Goal: Information Seeking & Learning: Learn about a topic

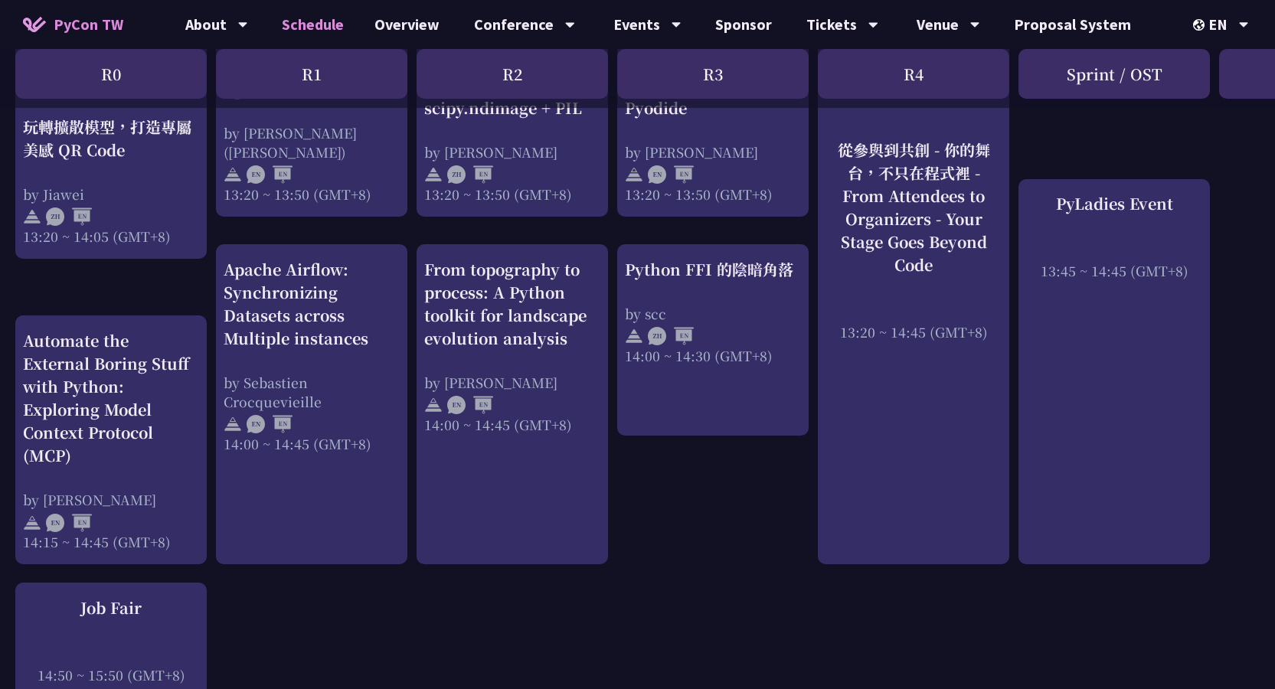
scroll to position [1787, 0]
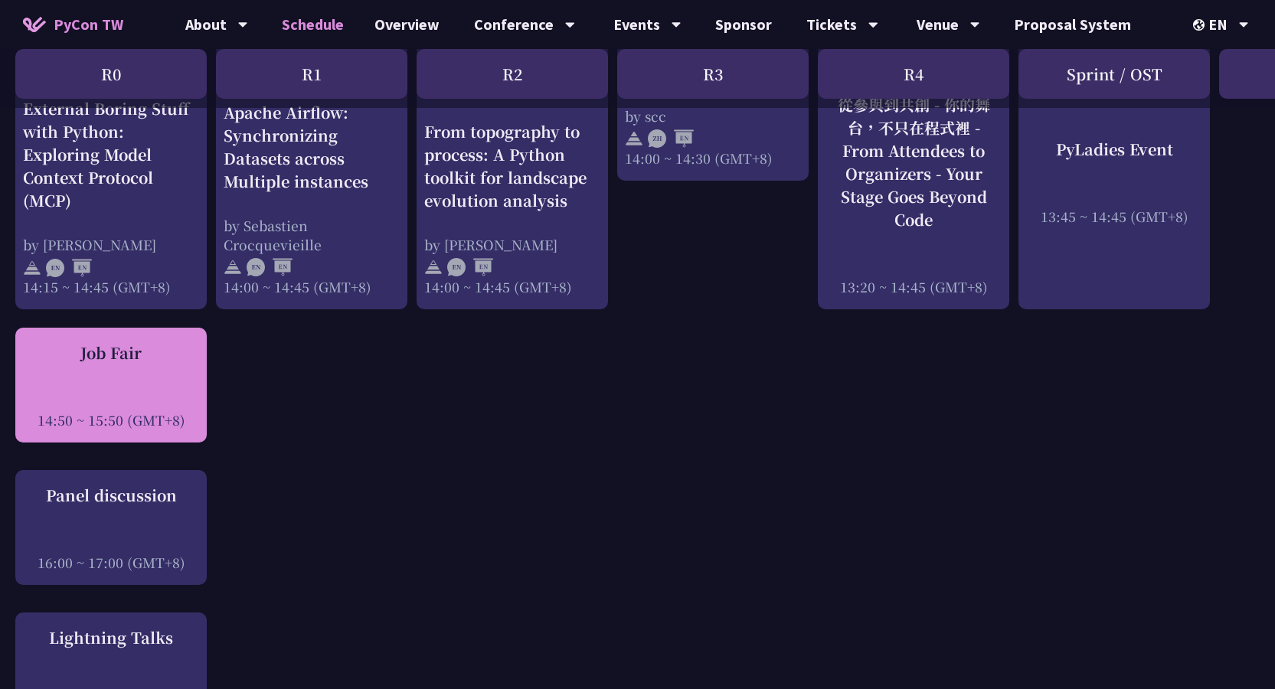
click at [126, 378] on div "Job Fair 14:50 ~ 15:50 (GMT+8)" at bounding box center [111, 386] width 176 height 88
click at [168, 388] on div at bounding box center [111, 399] width 176 height 23
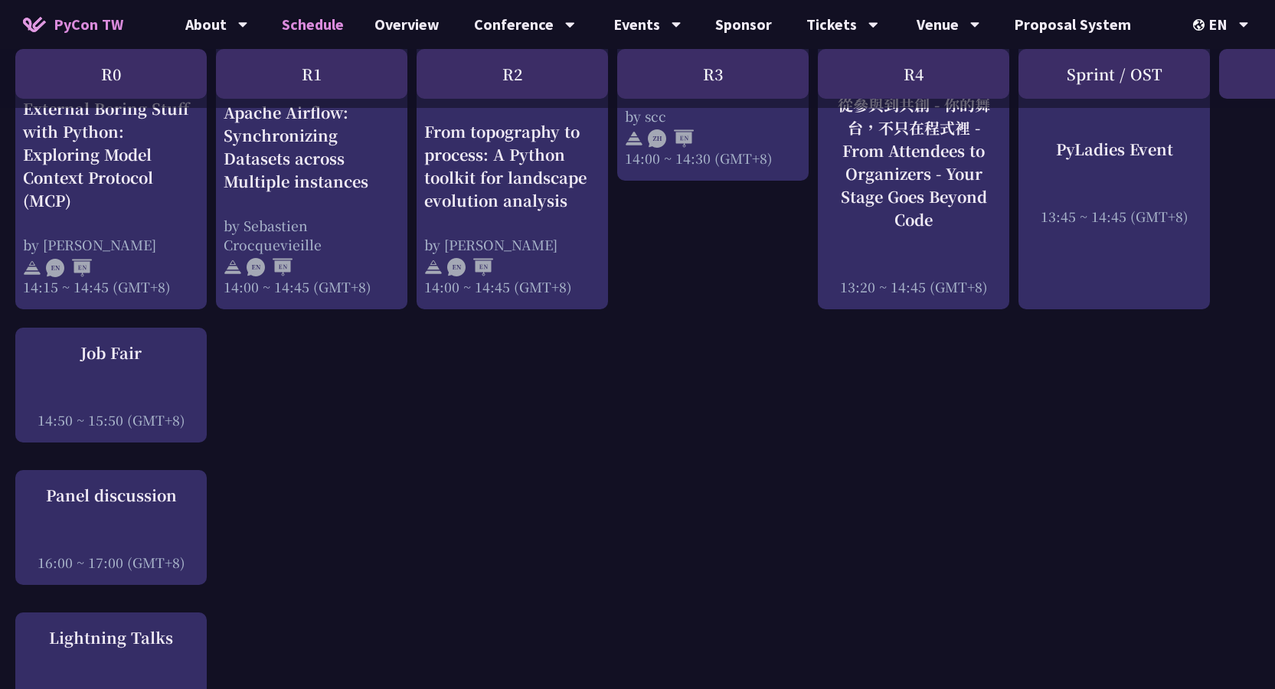
scroll to position [1660, 0]
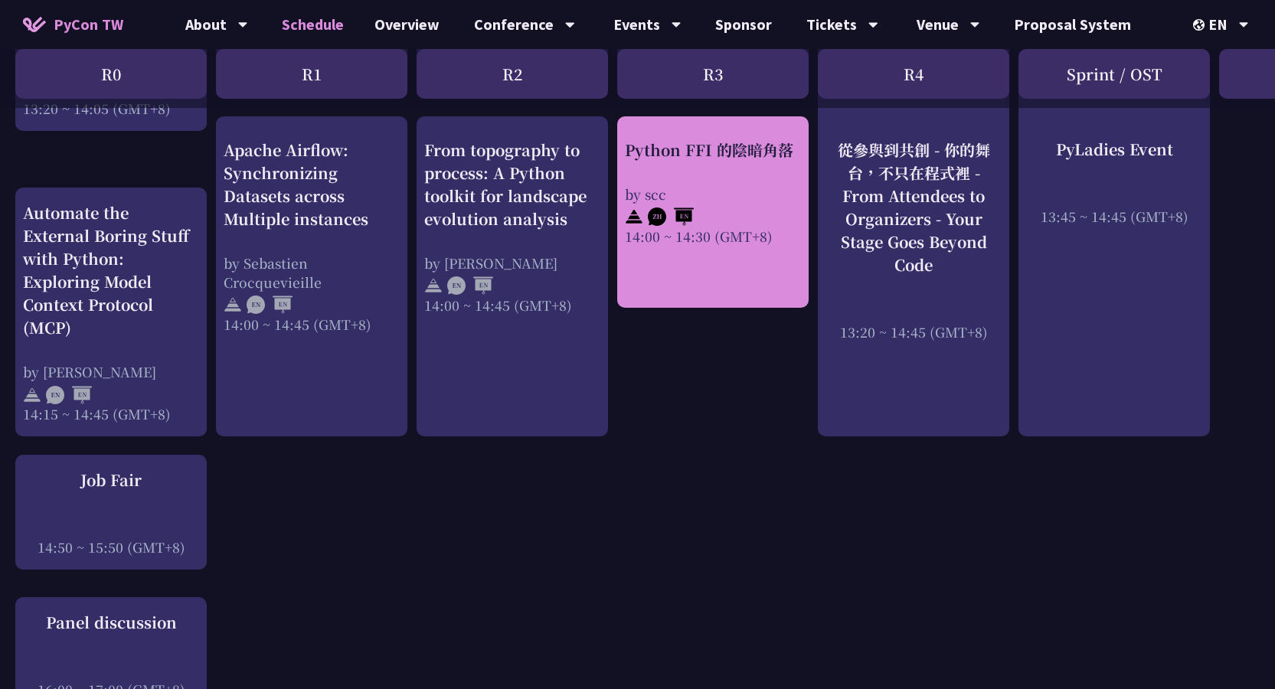
click at [715, 204] on div at bounding box center [713, 214] width 176 height 23
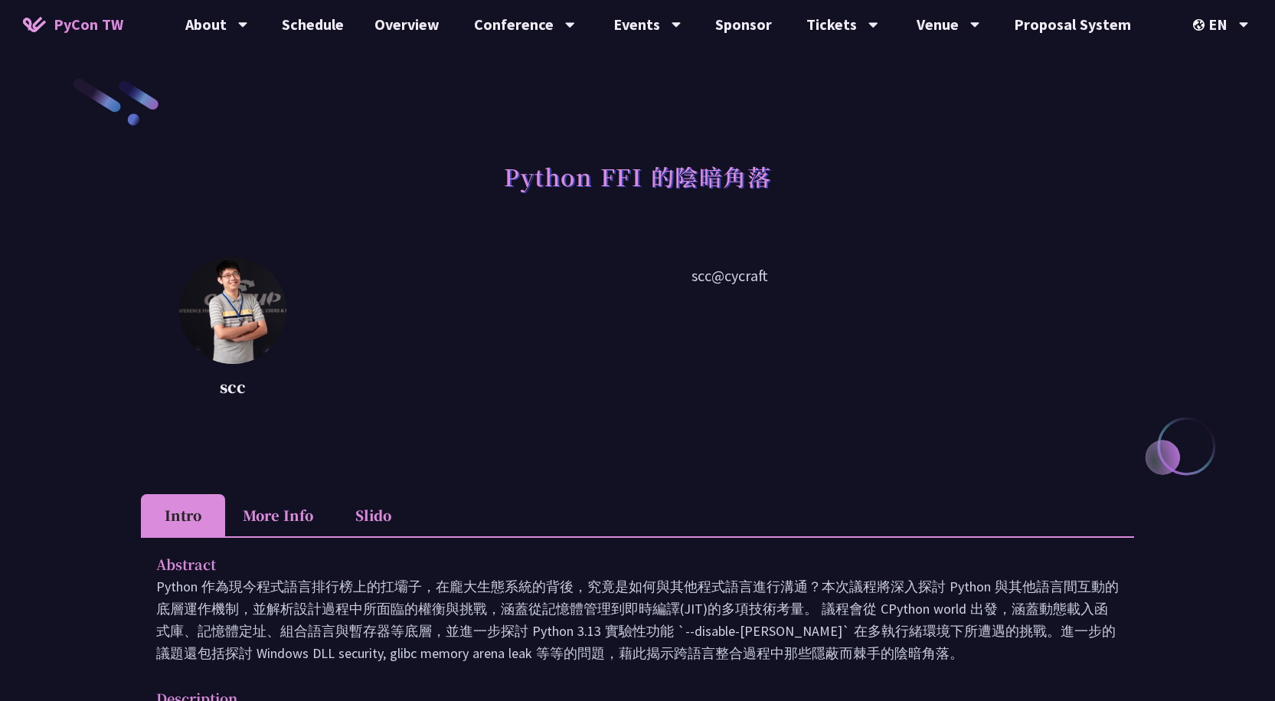
scroll to position [255, 0]
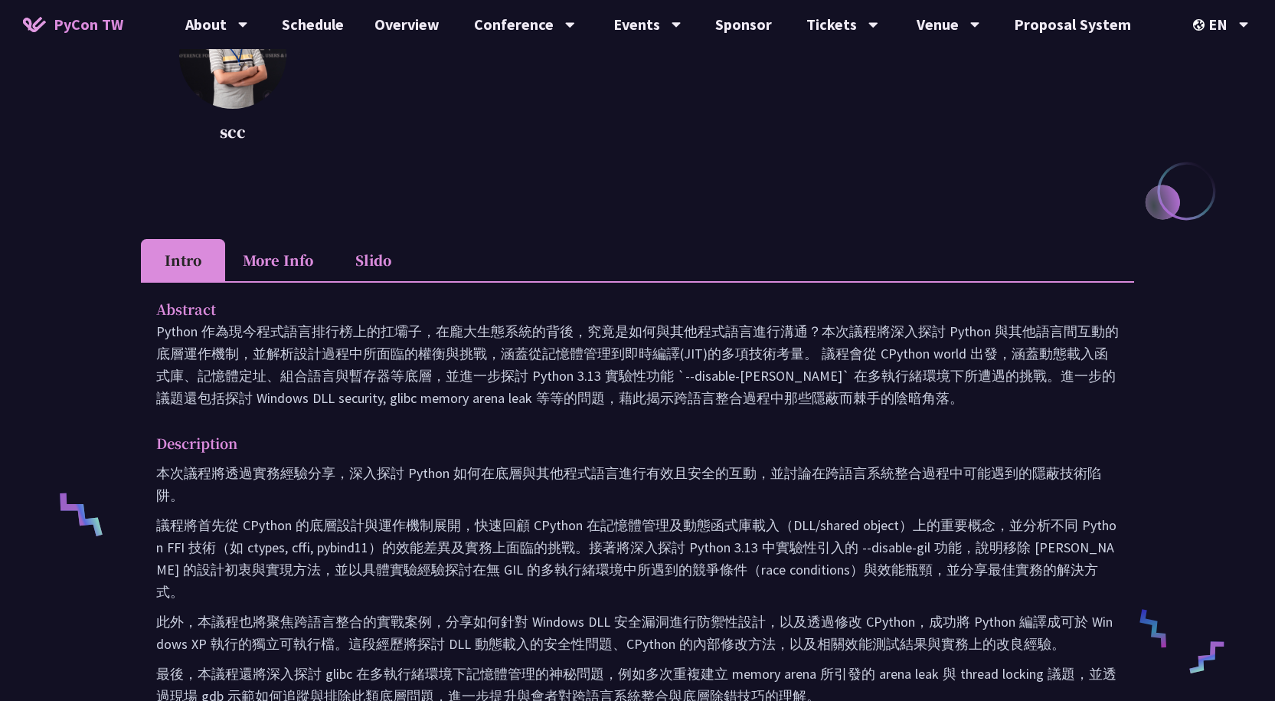
click at [312, 262] on li "More Info" at bounding box center [278, 260] width 106 height 42
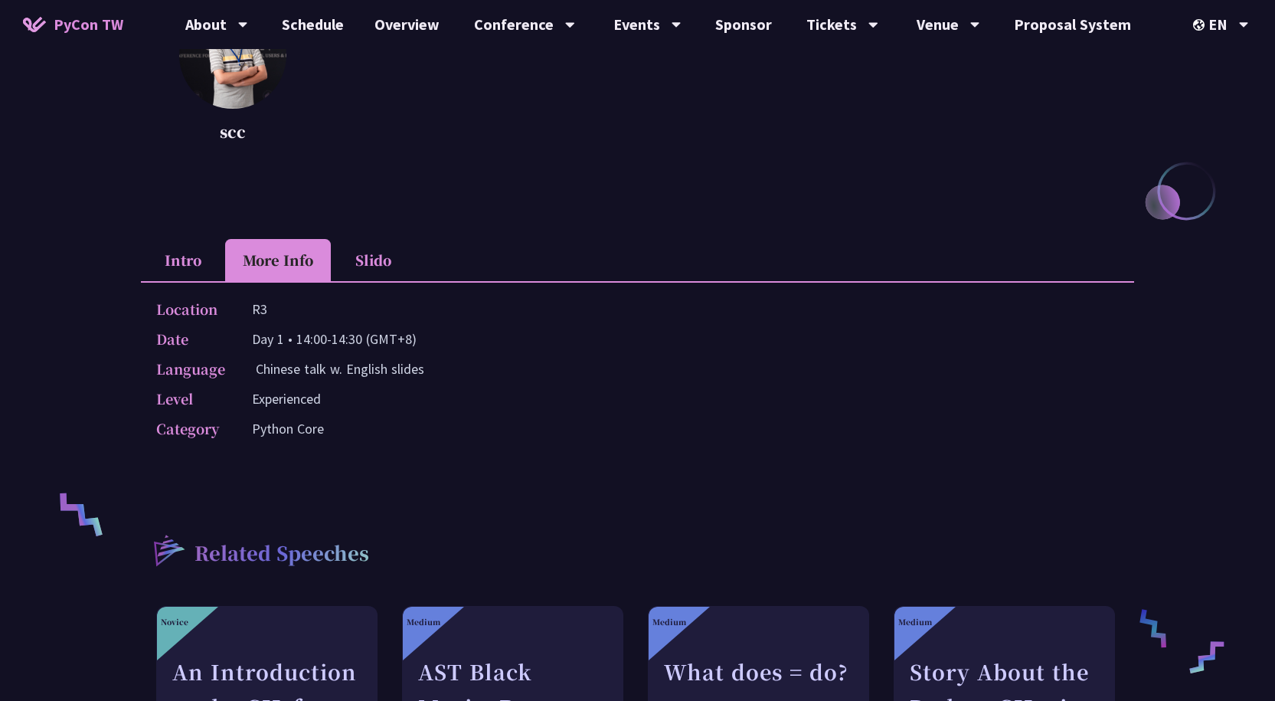
click at [377, 252] on li "Slido" at bounding box center [373, 260] width 84 height 42
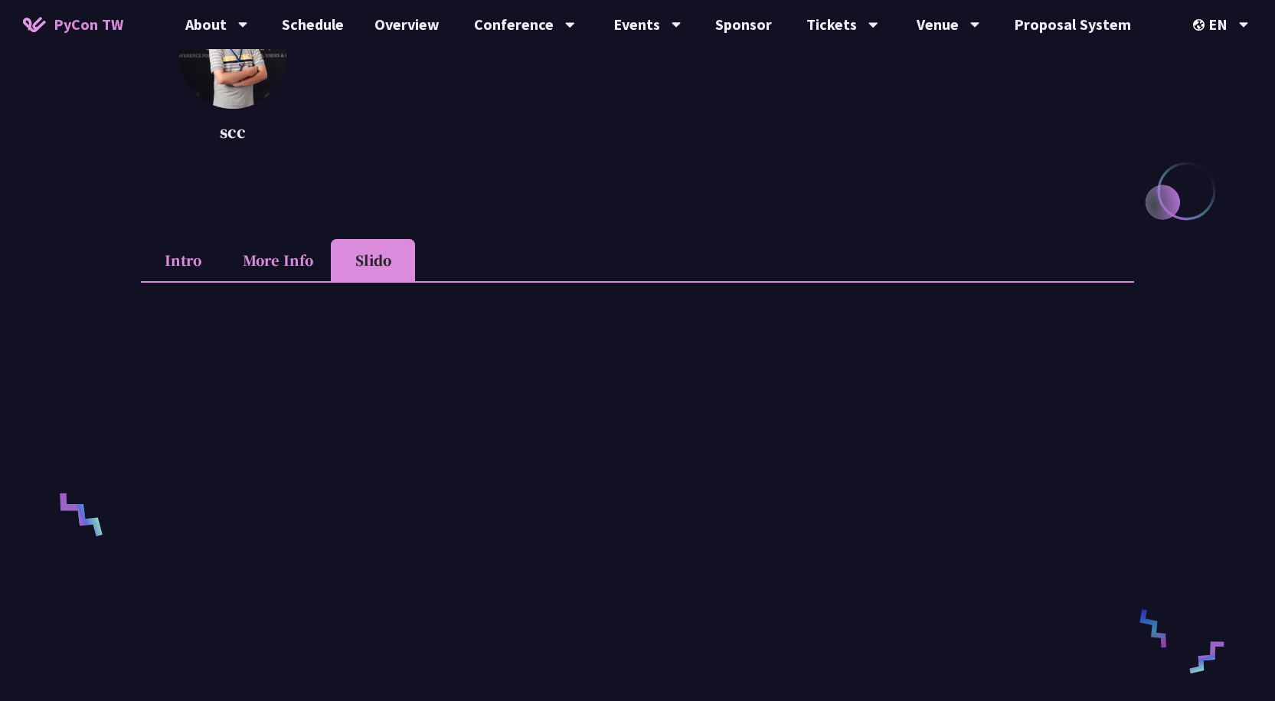
click at [191, 268] on li "Intro" at bounding box center [183, 260] width 84 height 42
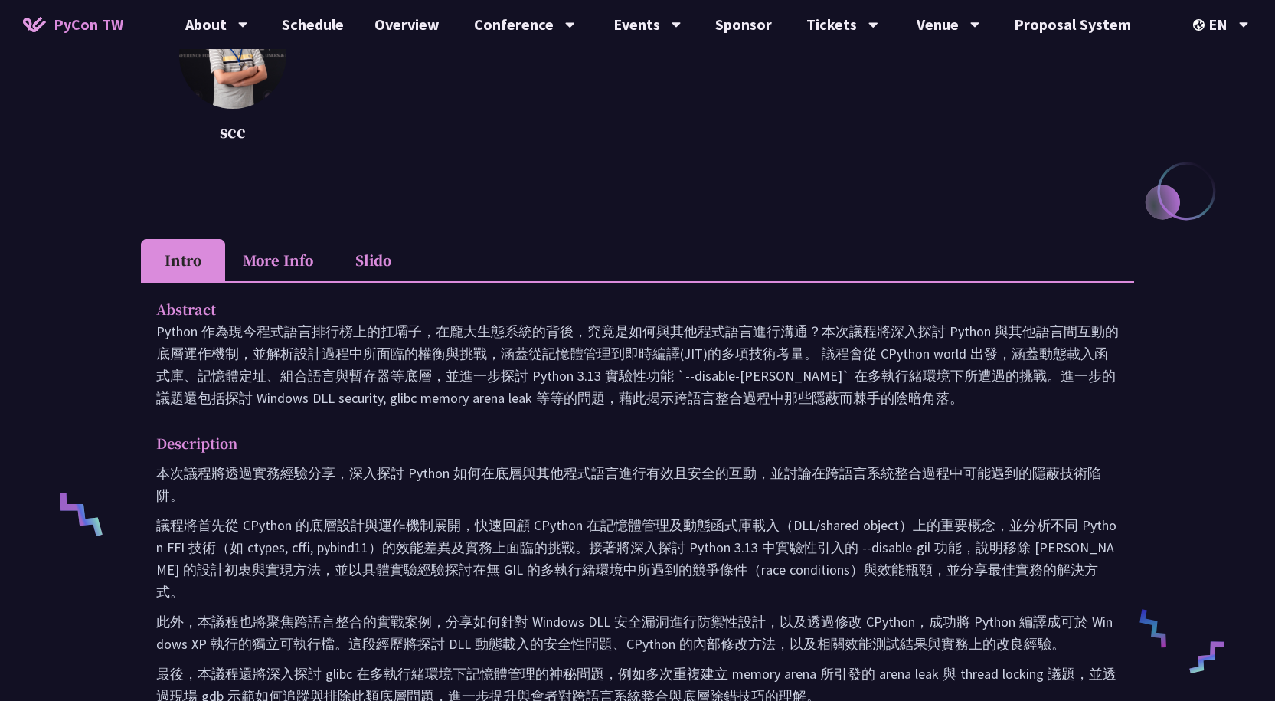
scroll to position [0, 0]
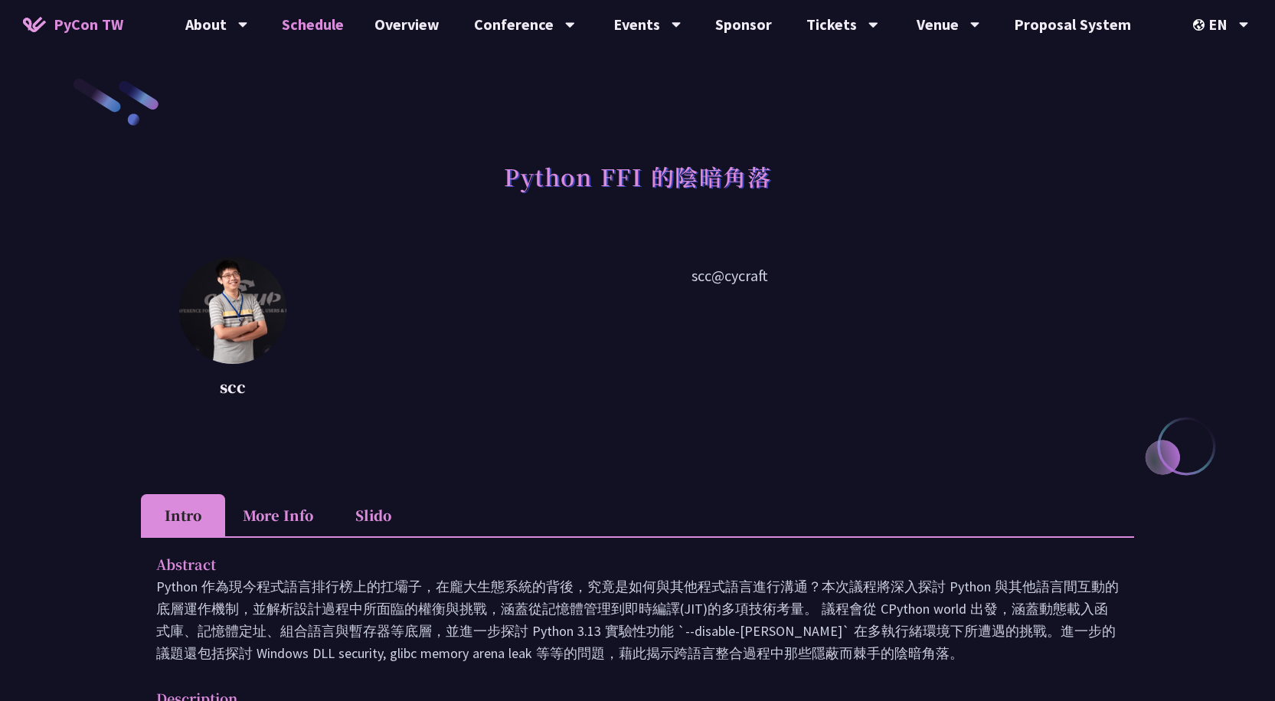
click at [312, 30] on link "Schedule" at bounding box center [313, 24] width 93 height 49
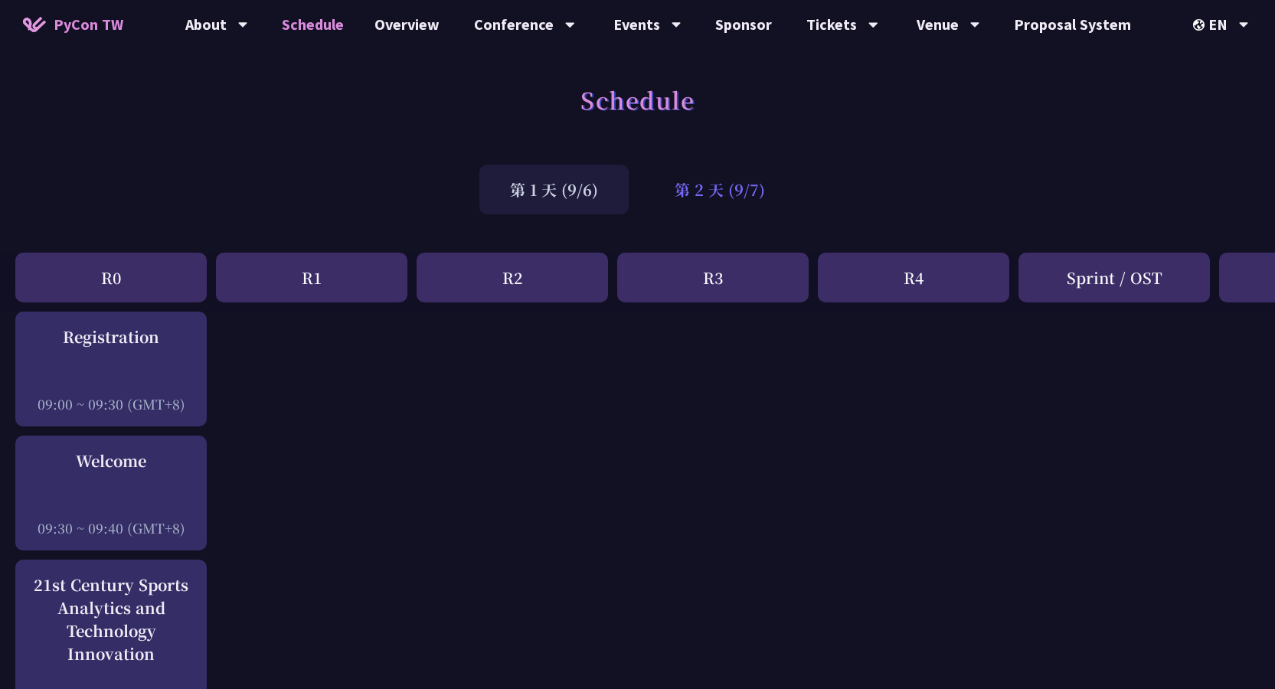
click at [669, 182] on div "第 2 天 (9/7)" at bounding box center [720, 190] width 152 height 50
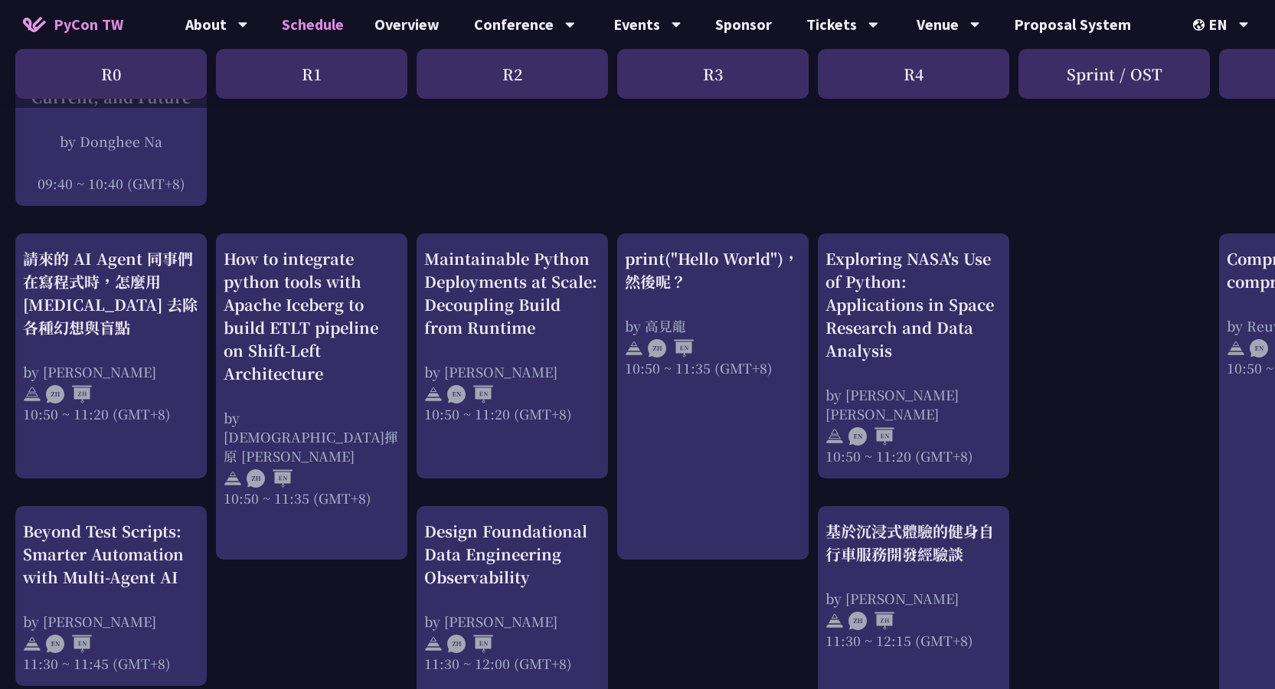
scroll to position [638, 0]
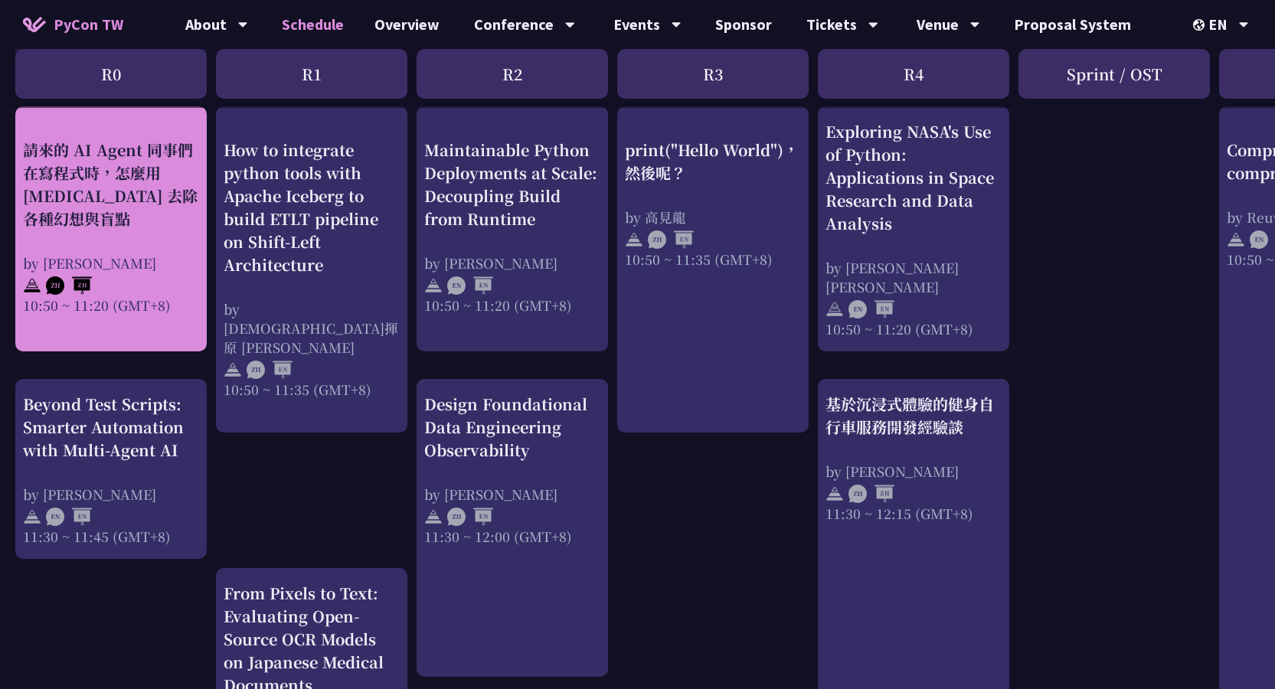
click at [133, 204] on div "請來的 AI Agent 同事們在寫程式時，怎麼用 [MEDICAL_DATA] 去除各種幻想與盲點" at bounding box center [111, 184] width 176 height 92
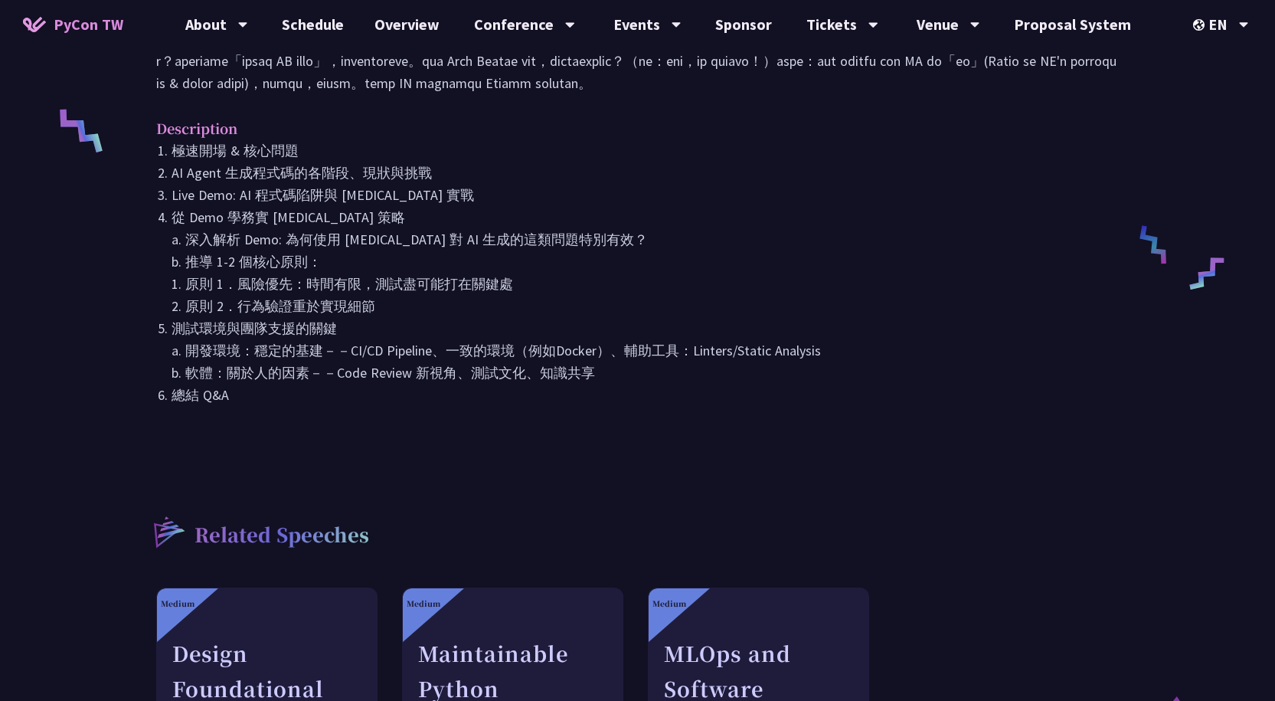
scroll to position [511, 0]
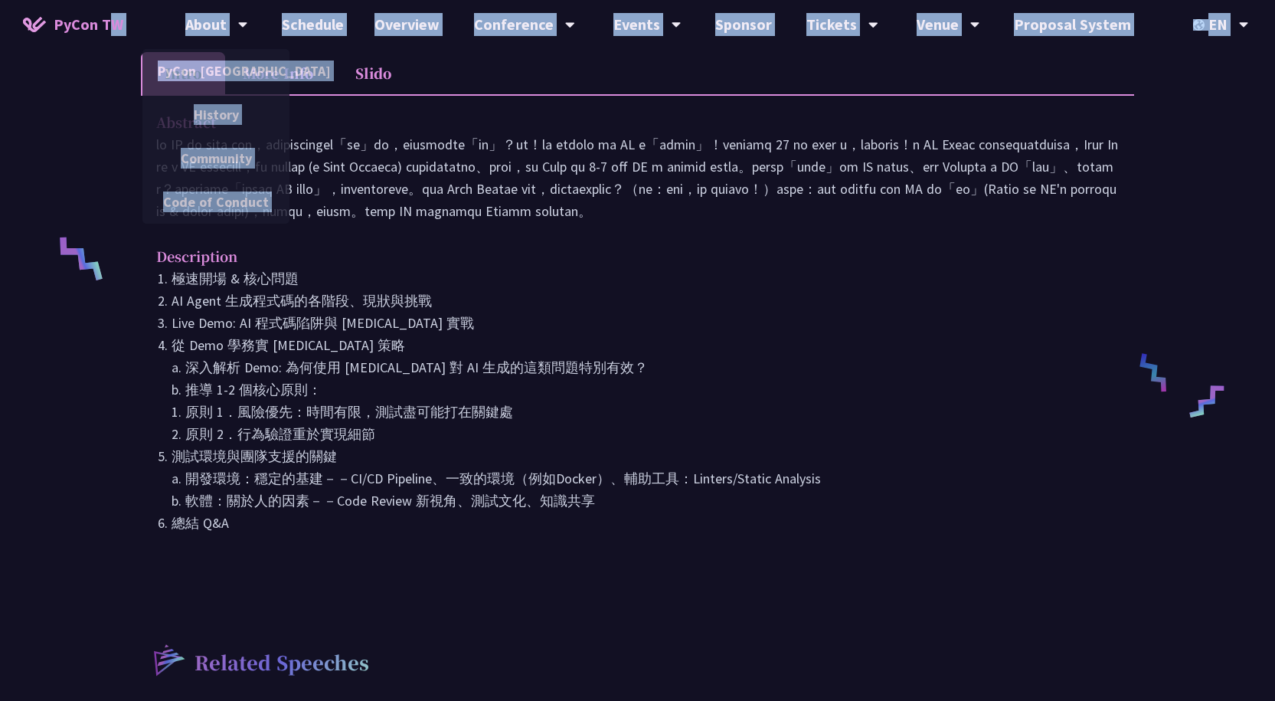
drag, startPoint x: 96, startPoint y: 2, endPoint x: 64, endPoint y: -17, distance: 37.0
click at [64, 0] on html "PyCon TW About PyCon [GEOGRAPHIC_DATA] History Community Code of Conduct Schedu…" at bounding box center [637, 567] width 1275 height 2157
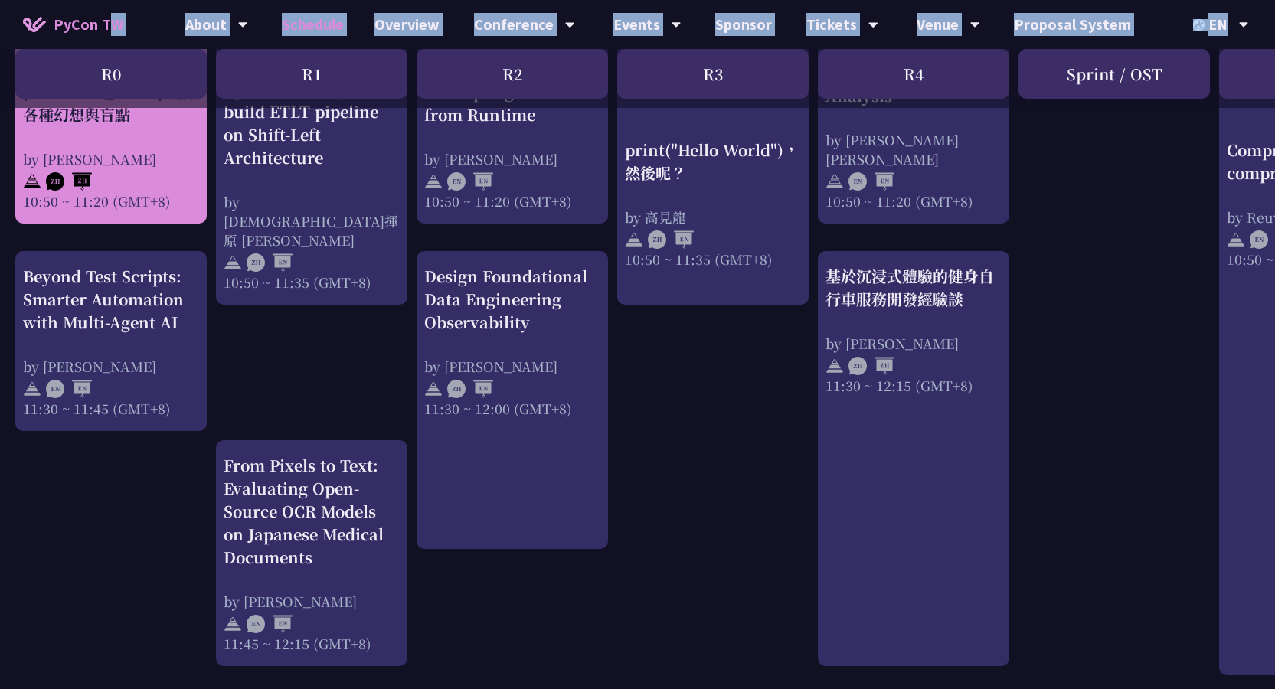
scroll to position [638, 0]
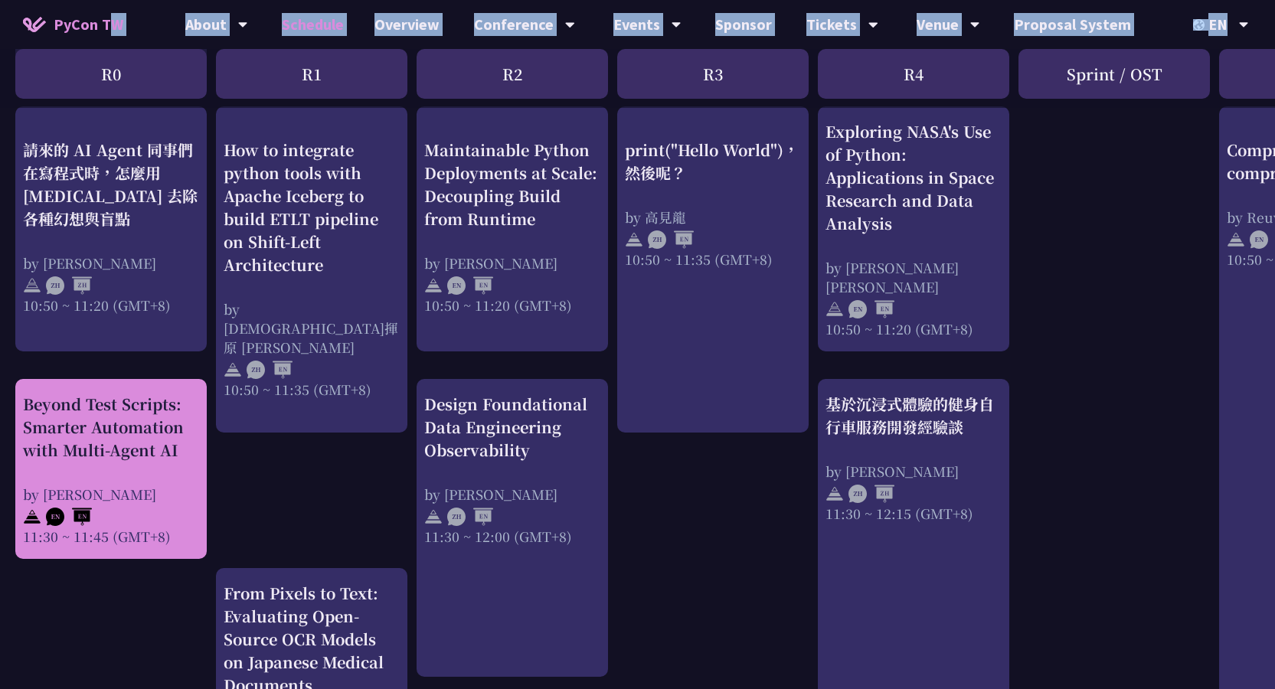
click at [61, 423] on div "Beyond Test Scripts: Smarter Automation with Multi-Agent AI" at bounding box center [111, 427] width 176 height 69
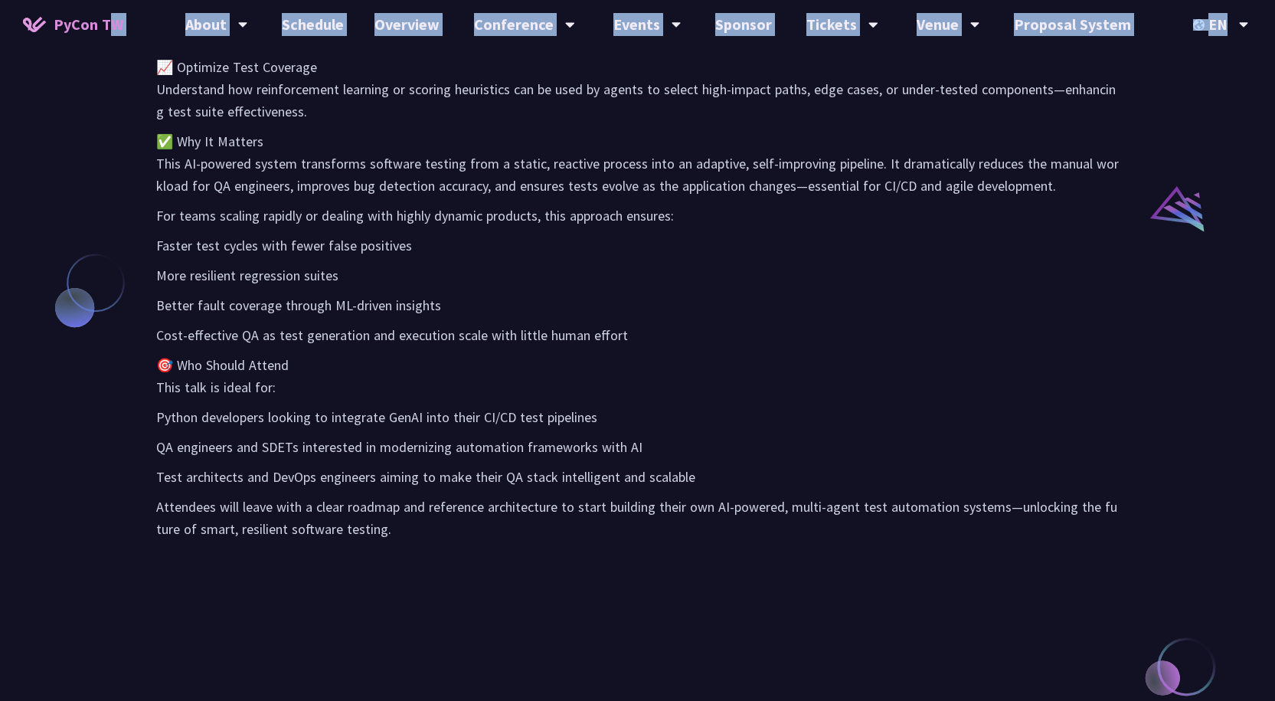
scroll to position [638, 0]
